Goal: Find specific page/section

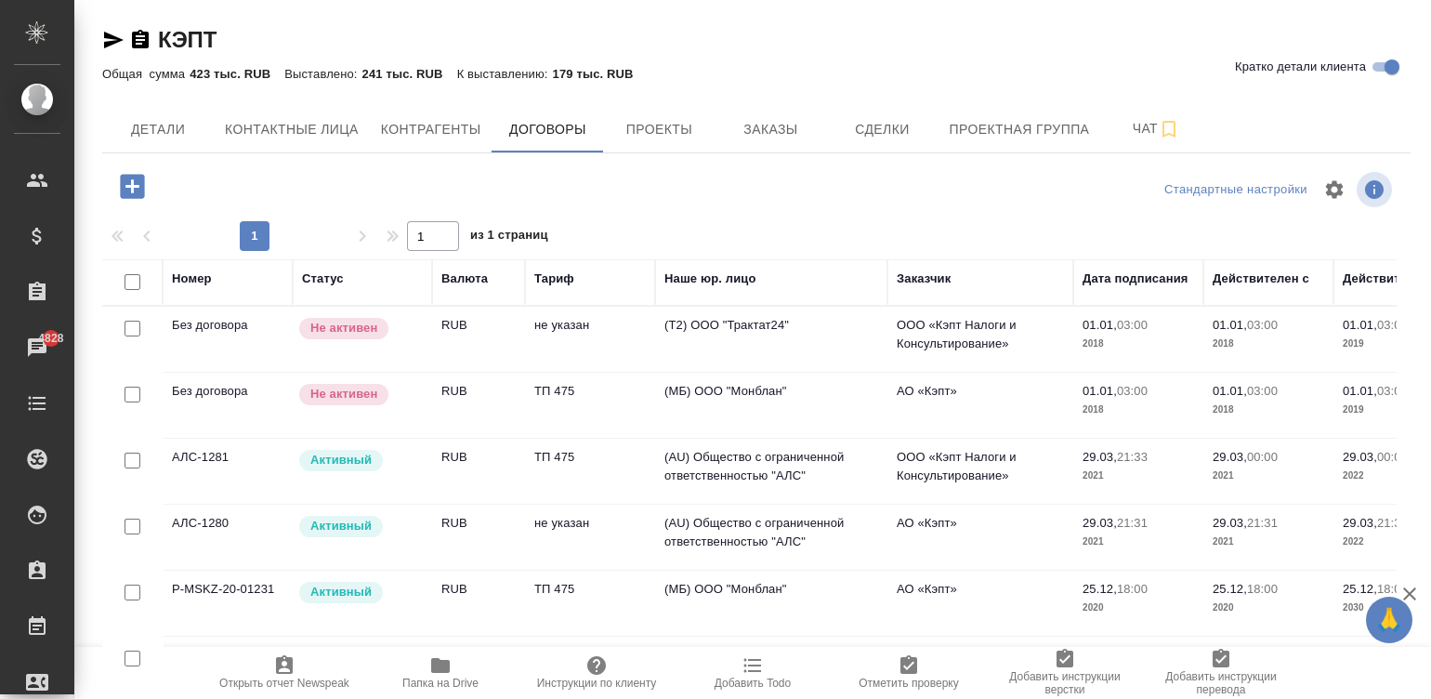
scroll to position [41, 0]
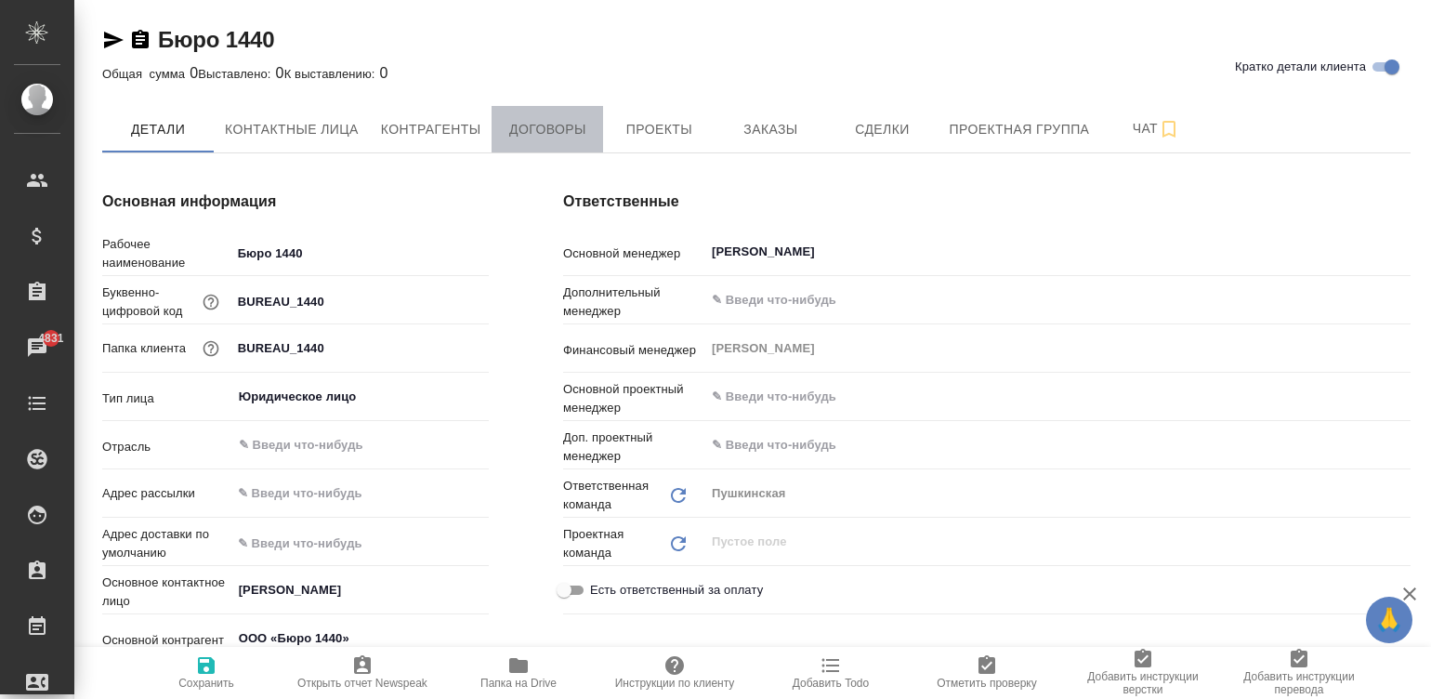
click at [551, 125] on span "Договоры" at bounding box center [547, 129] width 89 height 23
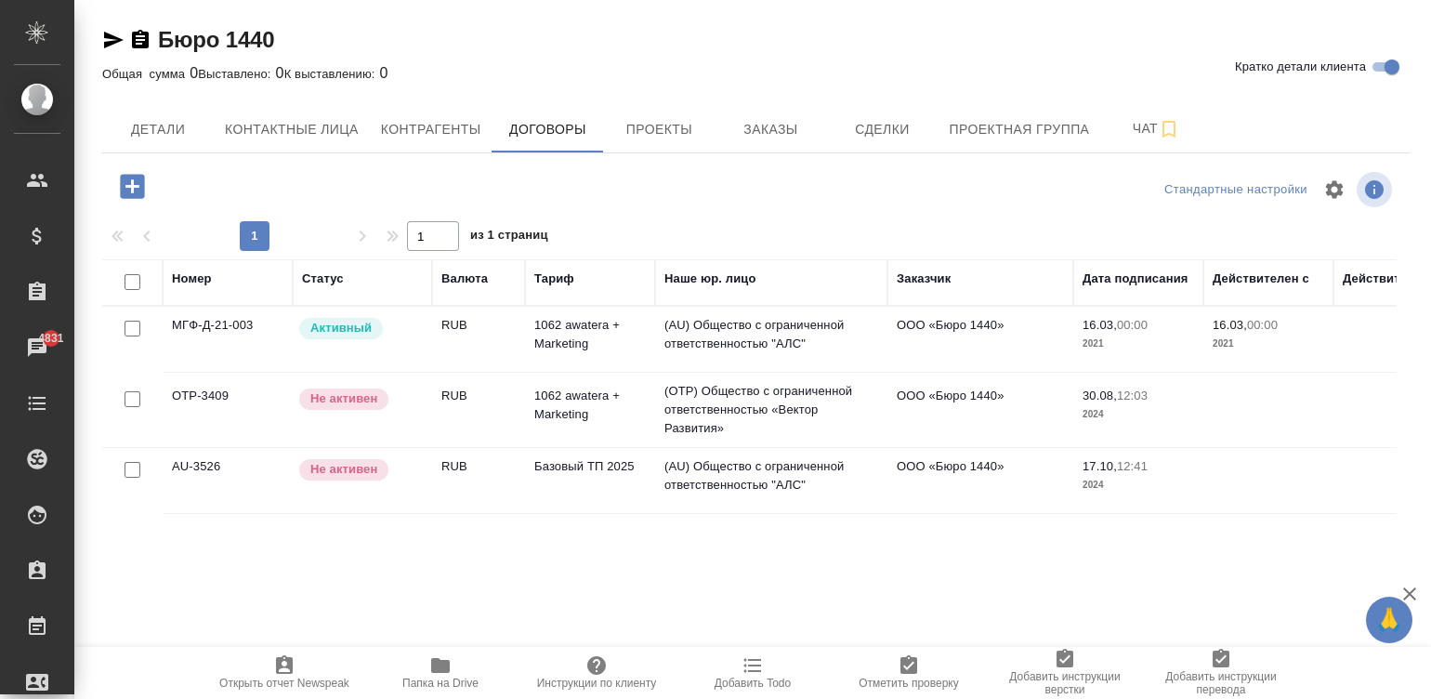
click at [861, 339] on td "(AU) Общество с ограниченной ответственностью "АЛС"" at bounding box center [771, 339] width 232 height 65
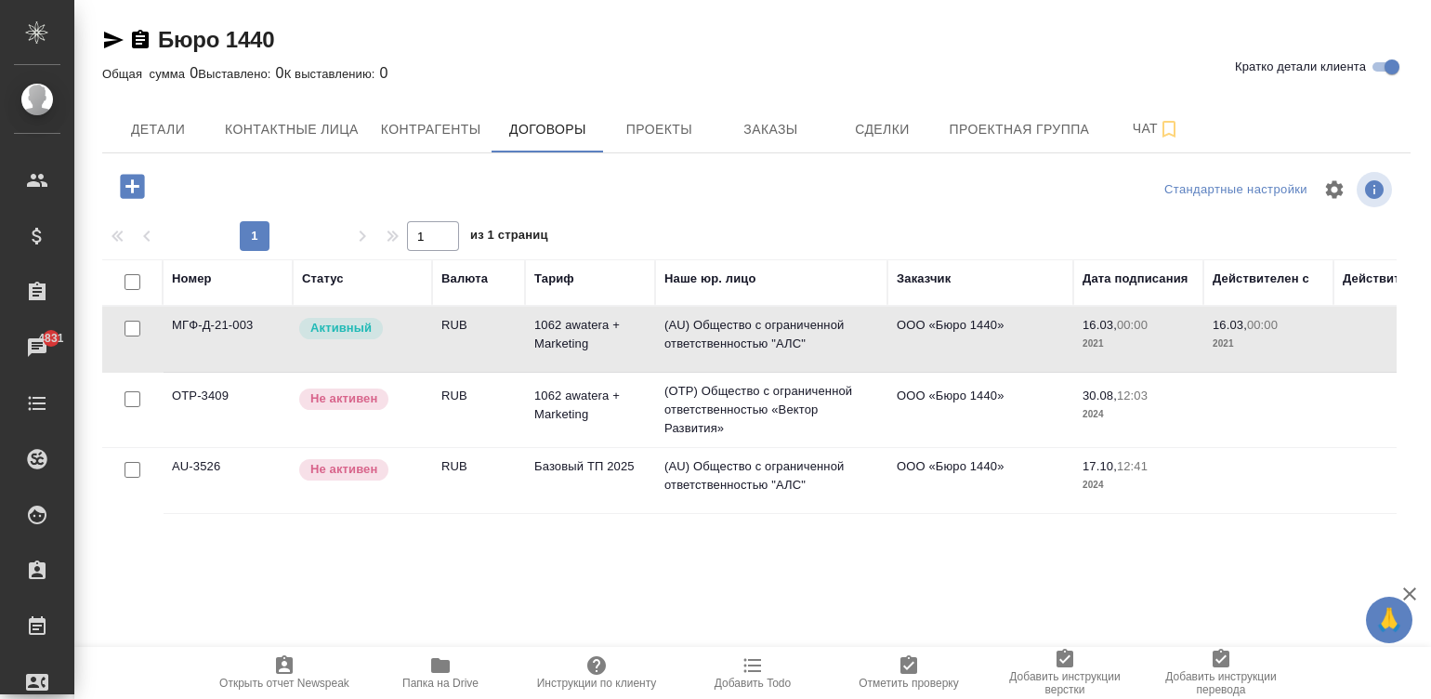
click at [861, 339] on td "(AU) Общество с ограниченной ответственностью "АЛС"" at bounding box center [771, 339] width 232 height 65
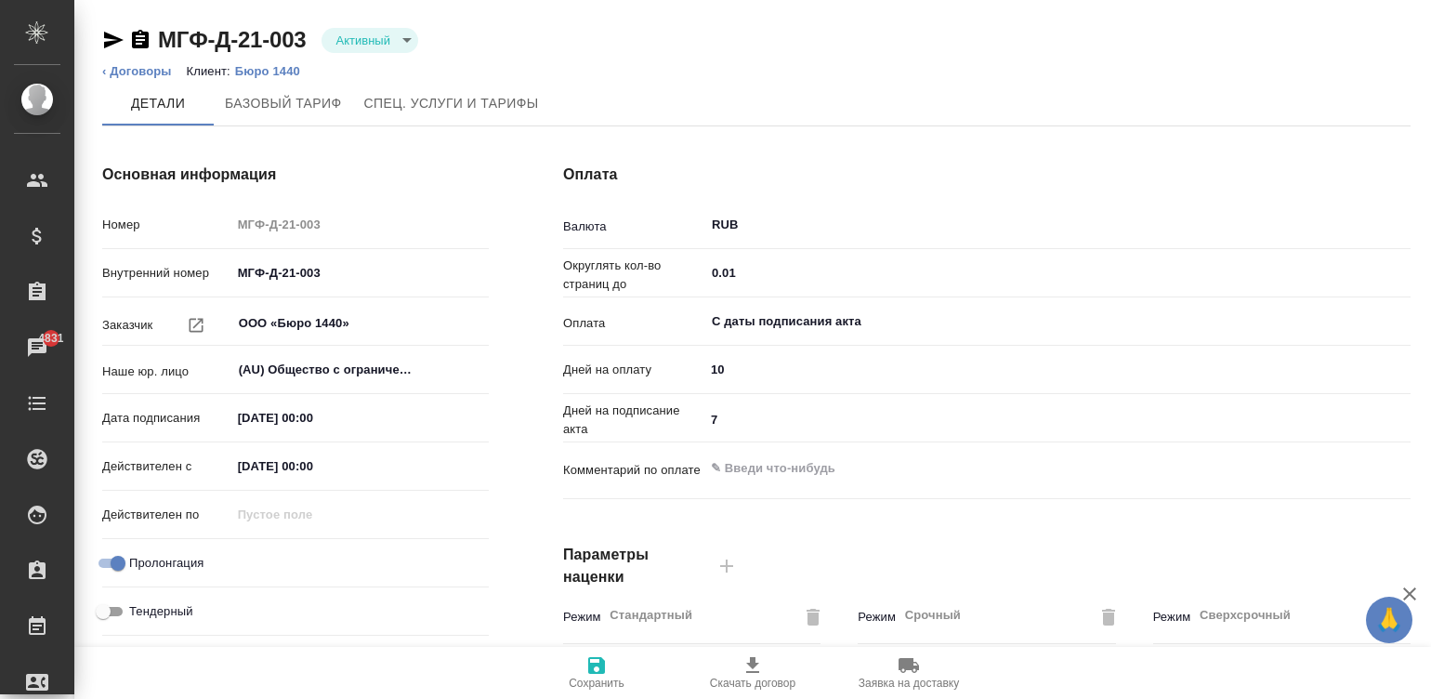
type input "1062 awatera + Marketing"
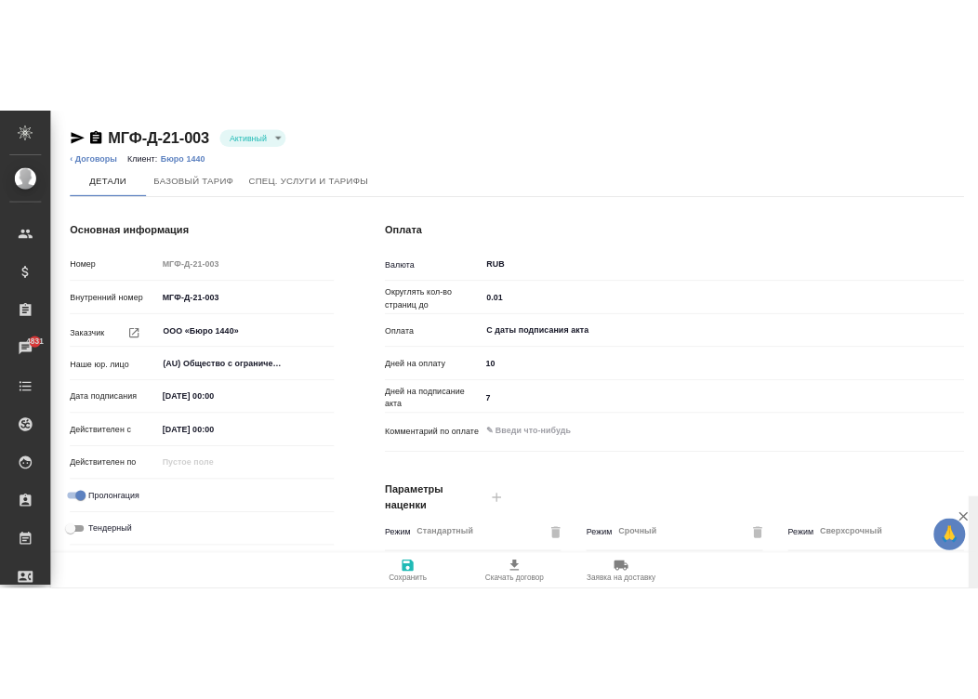
scroll to position [564, 0]
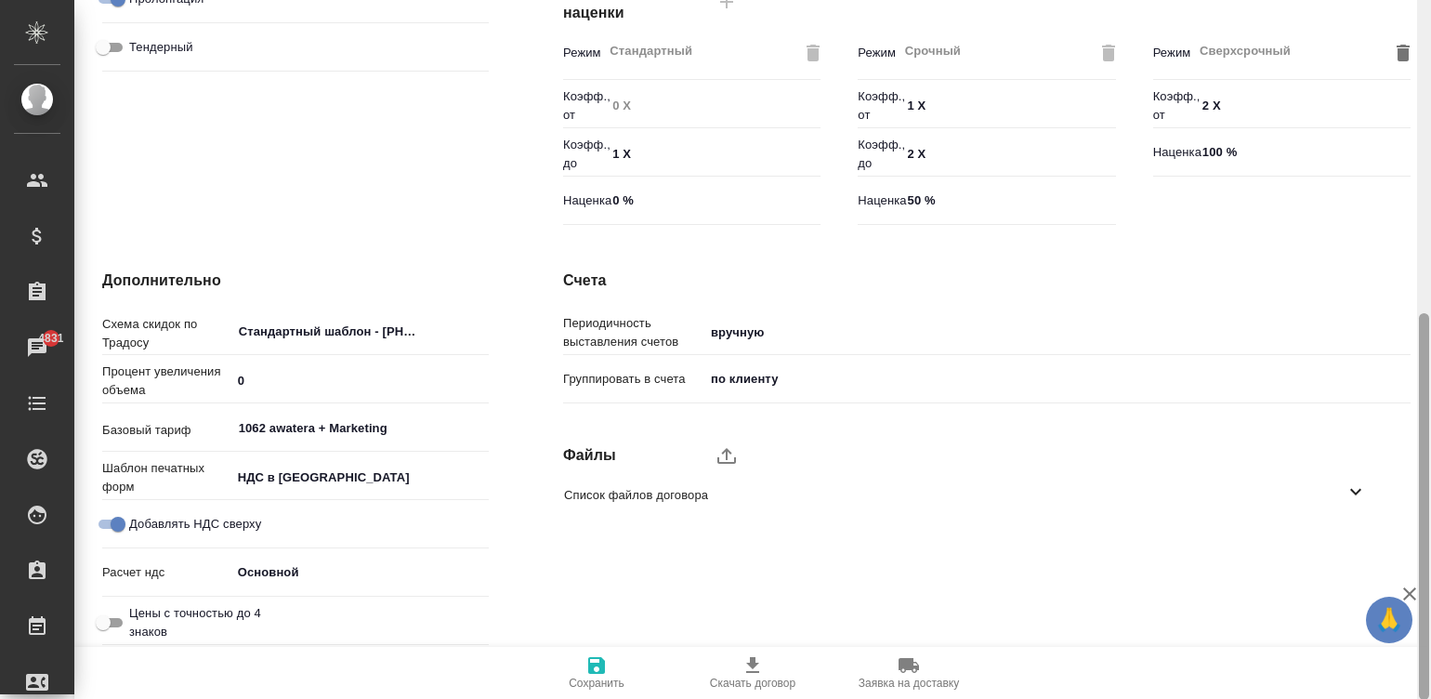
click at [1425, 527] on div at bounding box center [1424, 350] width 14 height 700
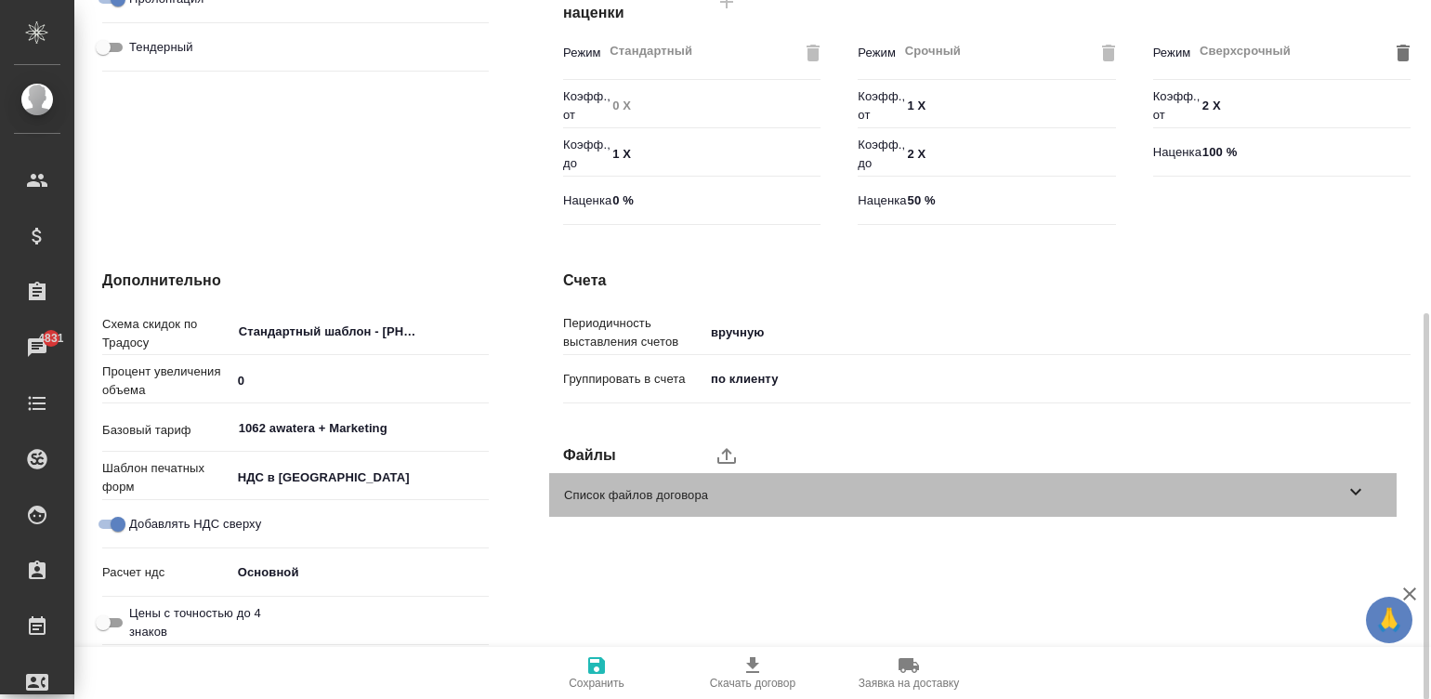
click at [1244, 502] on span "Список файлов договора" at bounding box center [954, 495] width 781 height 19
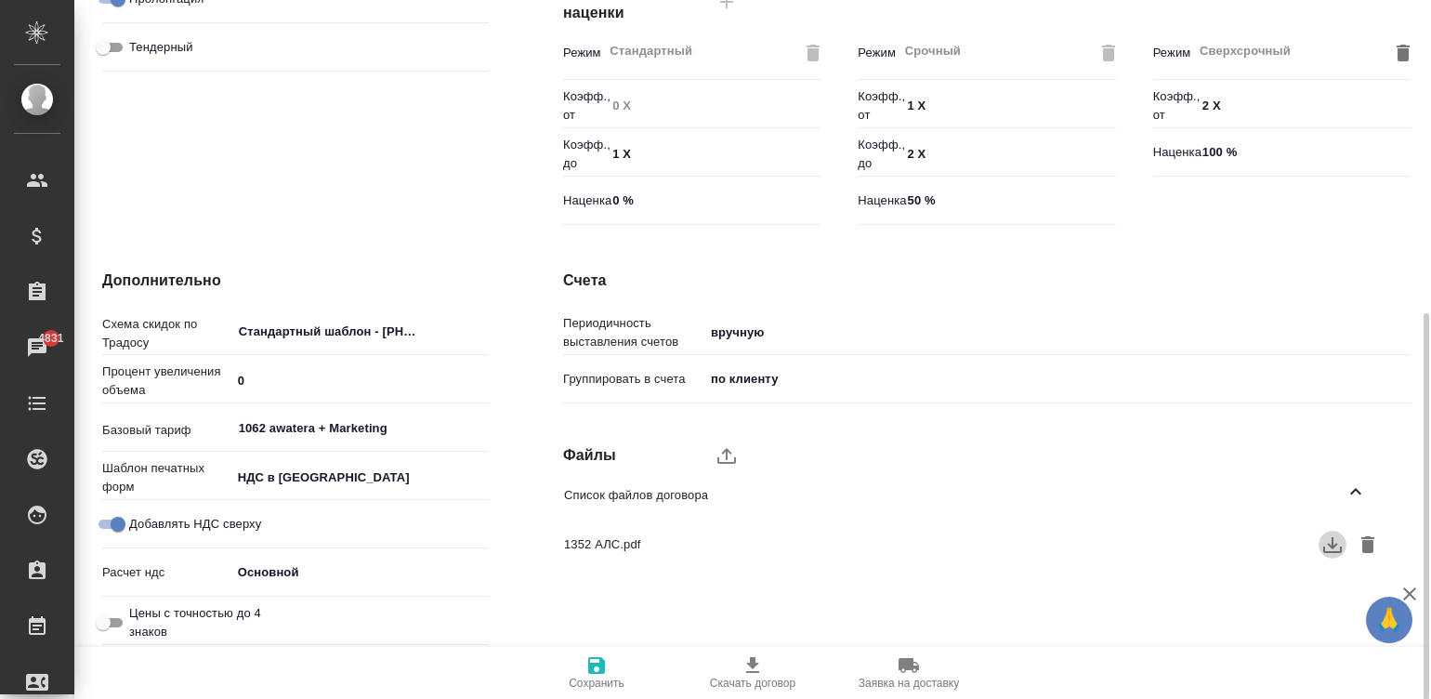
click at [1324, 537] on icon "button" at bounding box center [1333, 544] width 22 height 22
